Goal: Task Accomplishment & Management: Manage account settings

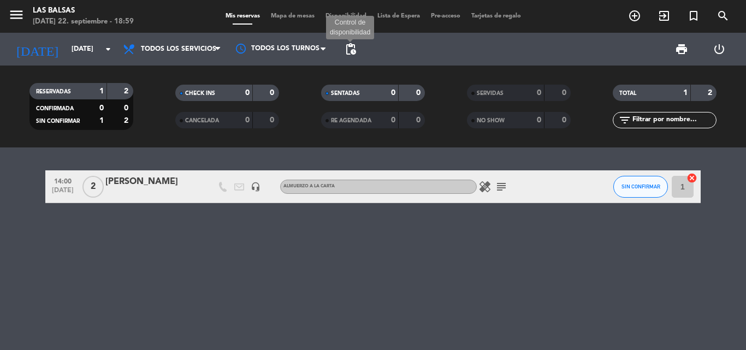
click at [351, 47] on span "pending_actions" at bounding box center [350, 49] width 13 height 13
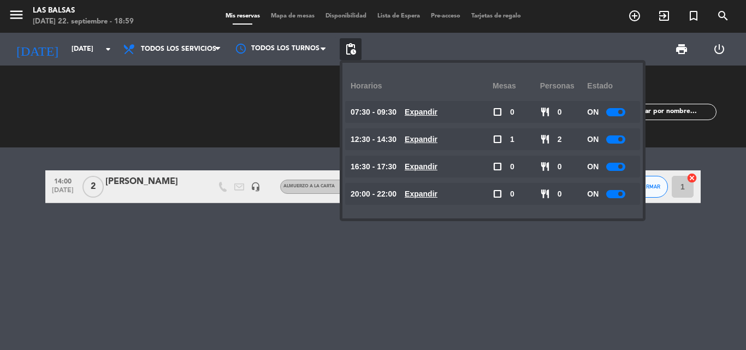
click at [622, 193] on span at bounding box center [620, 194] width 4 height 4
click at [543, 247] on div "14:00 [DATE] 2 [PERSON_NAME] headset_mic ALMUERZO A LA CARTA healing subject SI…" at bounding box center [373, 248] width 746 height 203
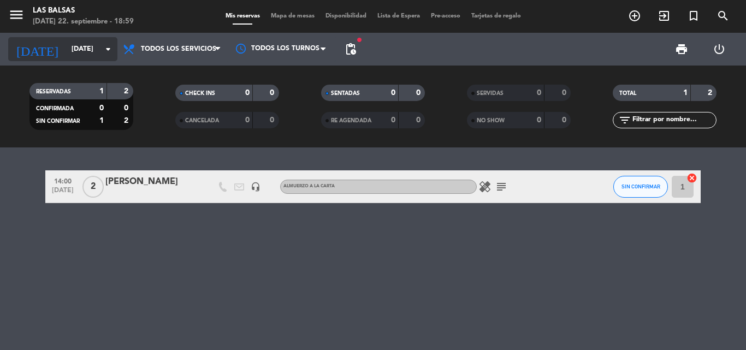
click at [66, 44] on input "[DATE]" at bounding box center [112, 49] width 92 height 19
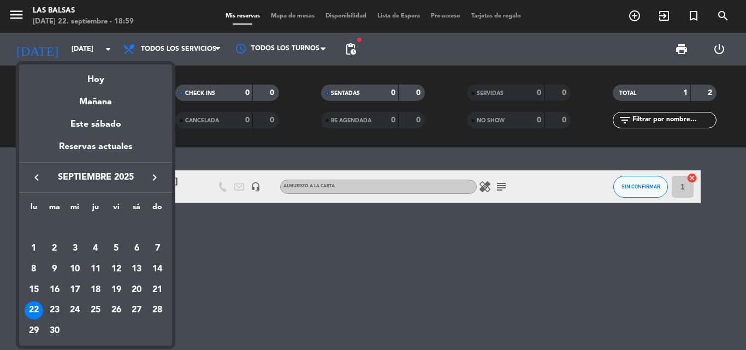
click at [58, 302] on div "23" at bounding box center [54, 310] width 19 height 19
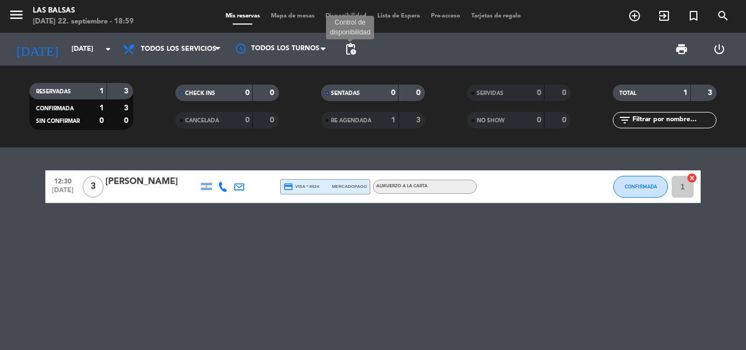
click at [356, 47] on span "pending_actions" at bounding box center [350, 49] width 13 height 13
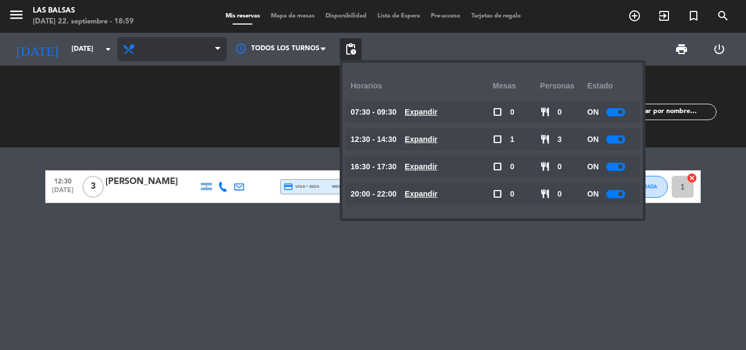
drag, startPoint x: 348, startPoint y: 39, endPoint x: 143, endPoint y: 45, distance: 205.5
click at [348, 38] on span "pending_actions" at bounding box center [351, 49] width 22 height 22
click at [128, 261] on div "12:30 [DATE] 3 [PERSON_NAME] credit_card visa * 8624 mercadopago ALMUERZO A LA …" at bounding box center [373, 248] width 746 height 203
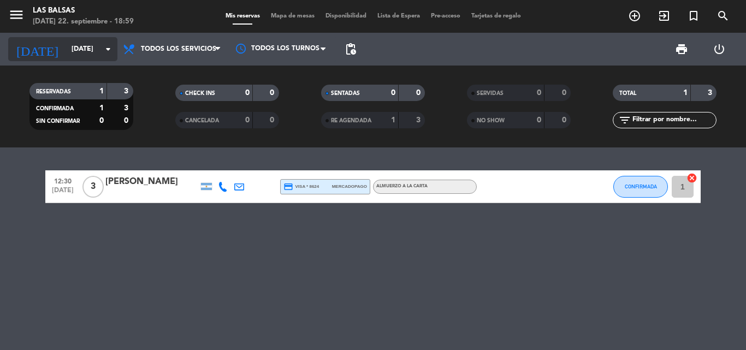
click at [74, 50] on input "[DATE]" at bounding box center [112, 49] width 92 height 19
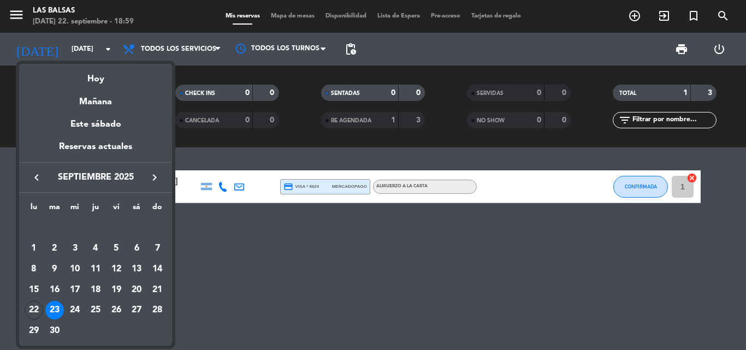
click at [29, 312] on div "22" at bounding box center [34, 310] width 19 height 19
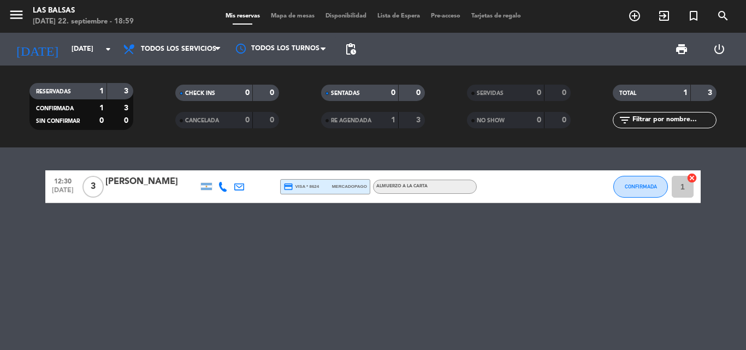
type input "[DATE]"
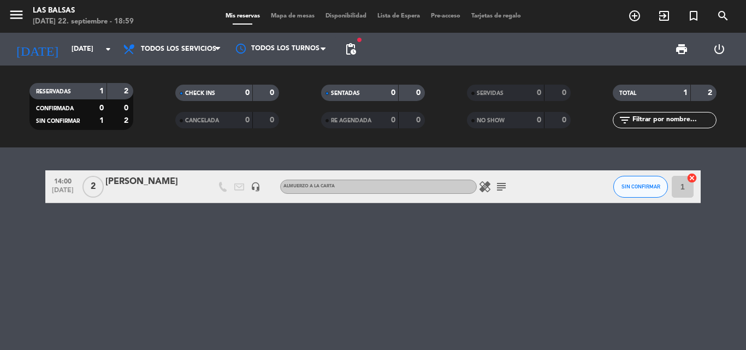
click at [293, 269] on div "14:00 [DATE] 2 [PERSON_NAME] headset_mic ALMUERZO A LA CARTA healing subject SI…" at bounding box center [373, 248] width 746 height 203
